Goal: Task Accomplishment & Management: Use online tool/utility

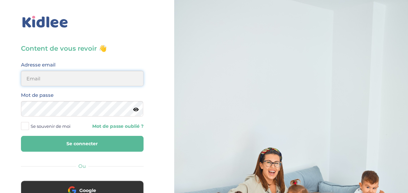
click at [93, 79] on input "email" at bounding box center [82, 78] width 122 height 15
type input "lesueuremilie2@gmail.com"
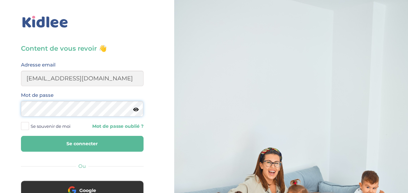
click at [21, 136] on button "Se connecter" at bounding box center [82, 144] width 122 height 16
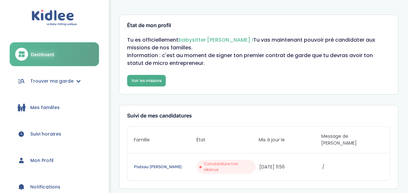
click at [136, 85] on link "Voir les missions" at bounding box center [146, 81] width 39 height 12
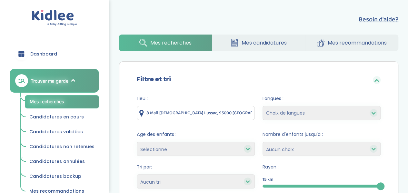
click at [338, 49] on link "Mes recommandations" at bounding box center [351, 42] width 93 height 16
